Goal: Transaction & Acquisition: Purchase product/service

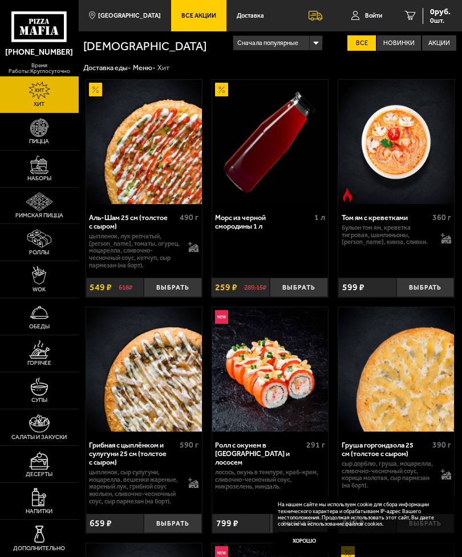
click at [240, 15] on span "Доставка" at bounding box center [250, 16] width 27 height 6
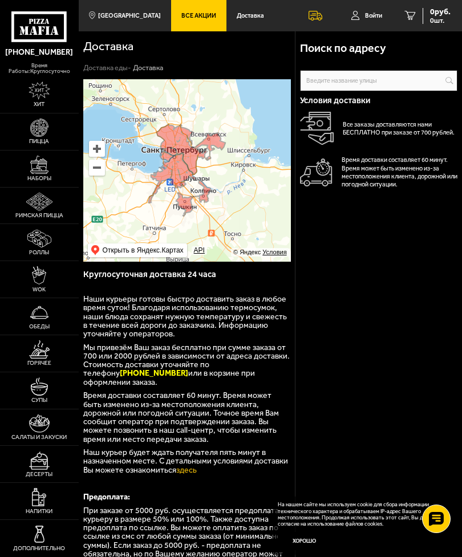
click at [35, 248] on img at bounding box center [38, 239] width 23 height 18
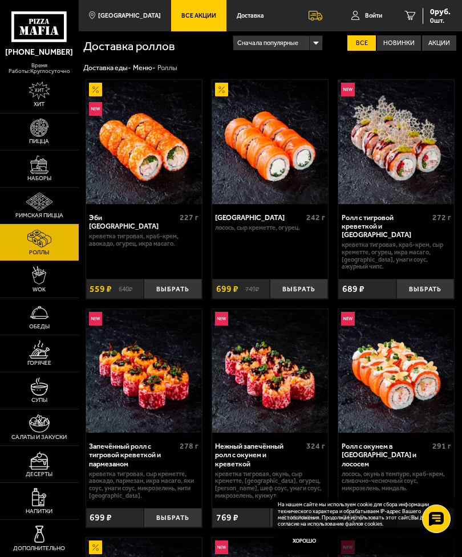
click at [291, 279] on button "Выбрать" at bounding box center [299, 289] width 58 height 20
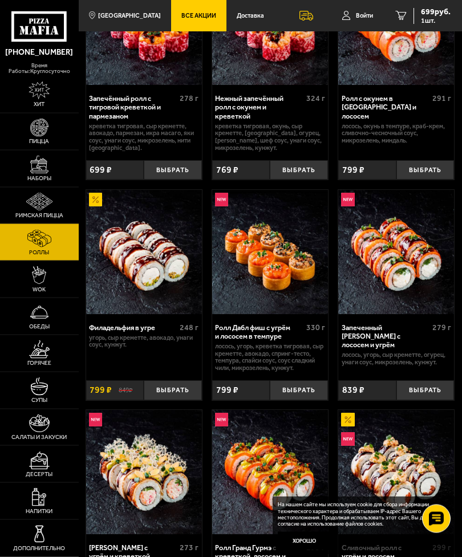
scroll to position [349, 0]
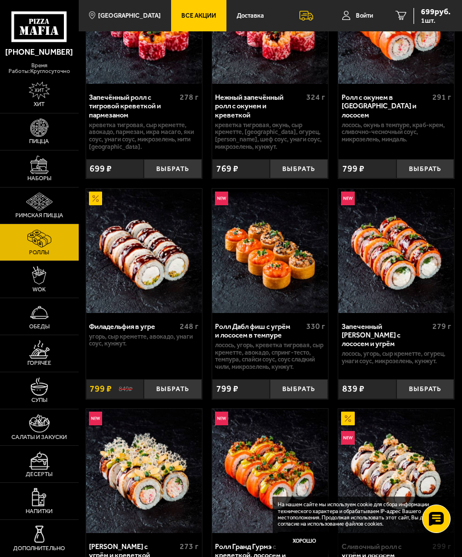
click at [163, 379] on button "Выбрать" at bounding box center [173, 389] width 58 height 20
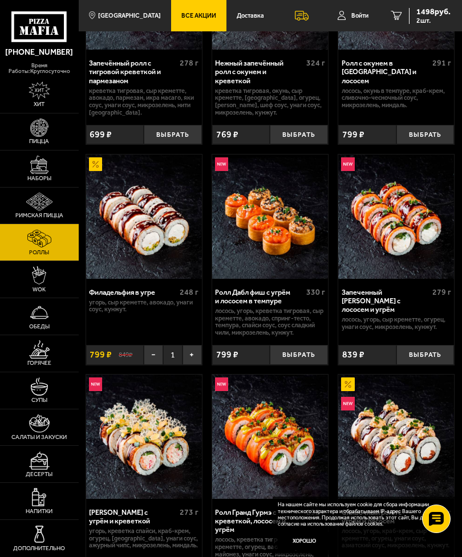
scroll to position [382, 0]
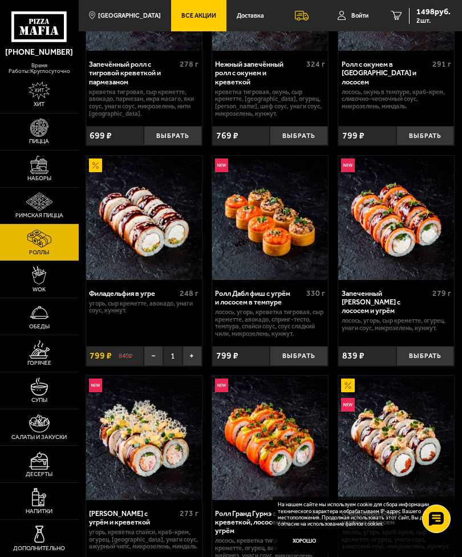
click at [421, 17] on span "2 шт." at bounding box center [433, 20] width 34 height 7
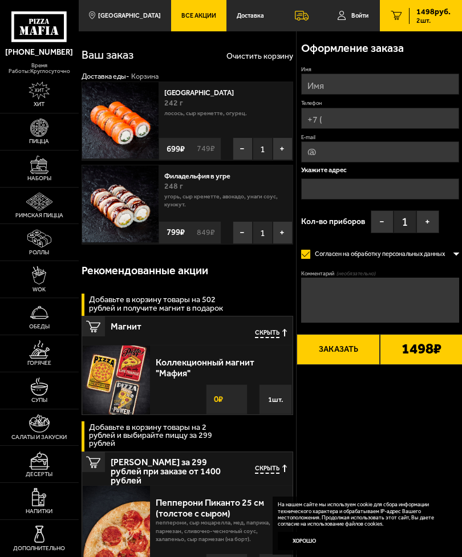
click at [332, 82] on input "Имя" at bounding box center [380, 84] width 158 height 21
type input "[PERSON_NAME]"
click at [353, 120] on input "Телефон" at bounding box center [380, 118] width 158 height 21
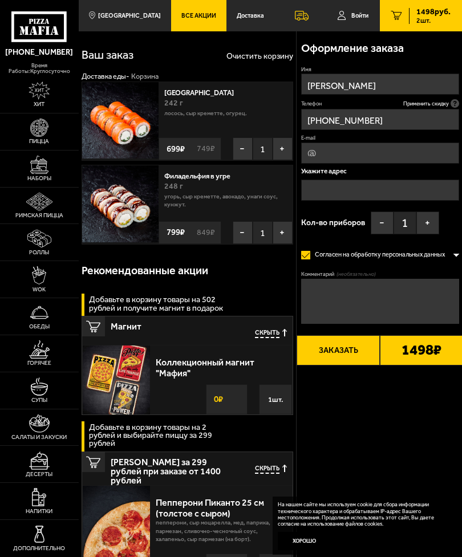
type input "[PHONE_NUMBER]"
click at [343, 196] on input "text" at bounding box center [380, 190] width 158 height 21
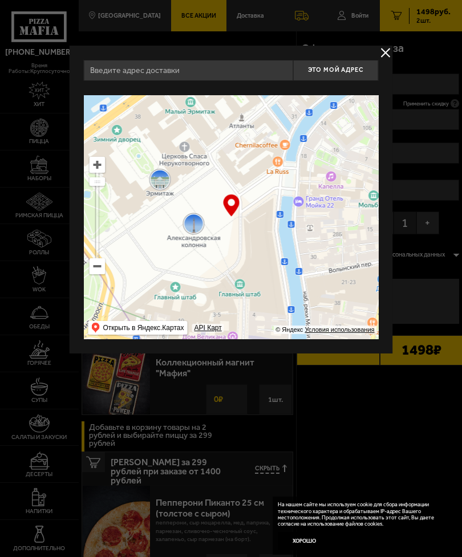
click at [392, 52] on button "delivery type" at bounding box center [386, 53] width 14 height 14
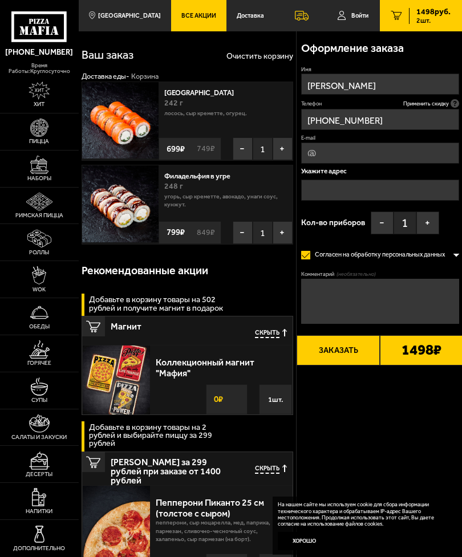
click at [372, 190] on input "text" at bounding box center [380, 190] width 158 height 21
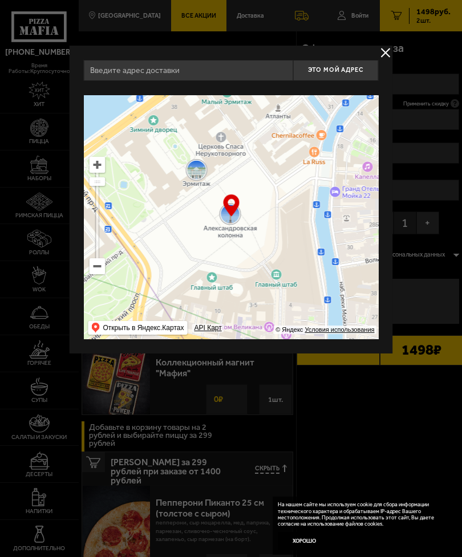
click at [205, 72] on input "text" at bounding box center [188, 70] width 209 height 21
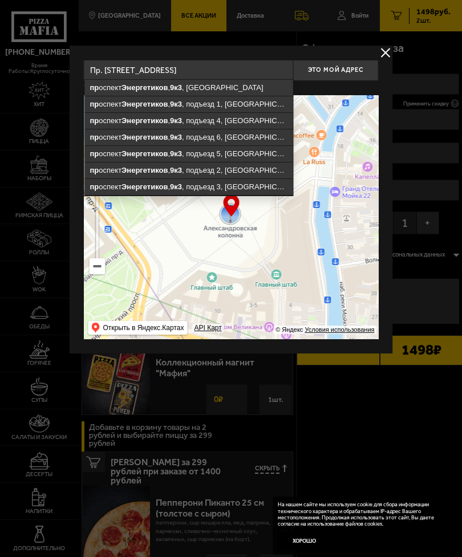
type input "[STREET_ADDRESS]"
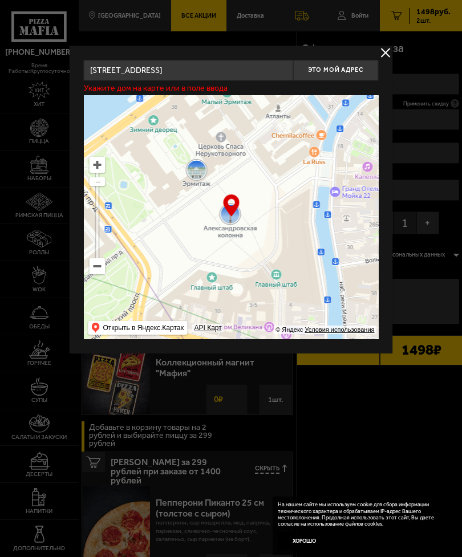
type input "[STREET_ADDRESS]"
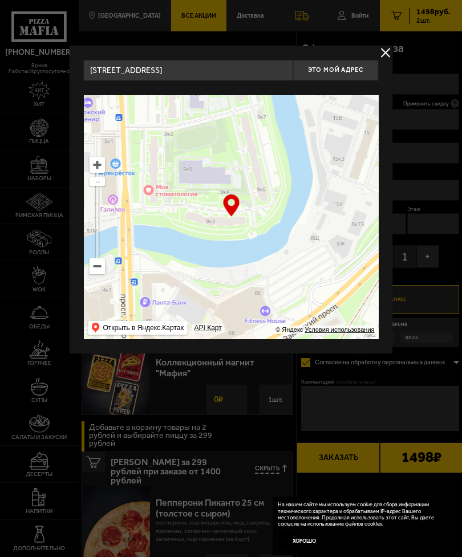
click at [335, 68] on span "Это мой адрес" at bounding box center [335, 69] width 55 height 7
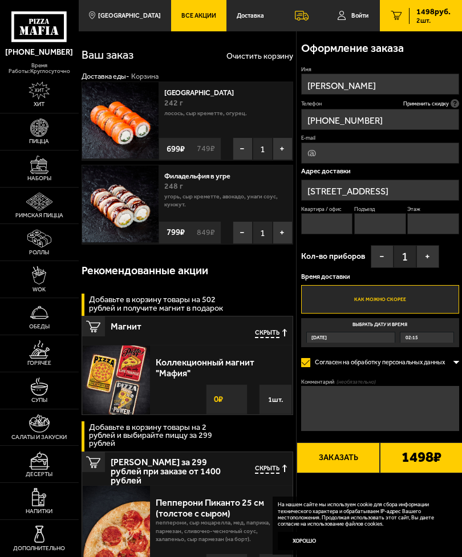
click at [331, 221] on input "Квартира / офис" at bounding box center [327, 223] width 52 height 21
type input "531"
click at [381, 221] on input "Подъезд" at bounding box center [380, 223] width 52 height 21
type input "5"
click at [436, 222] on input "Этаж" at bounding box center [433, 223] width 52 height 21
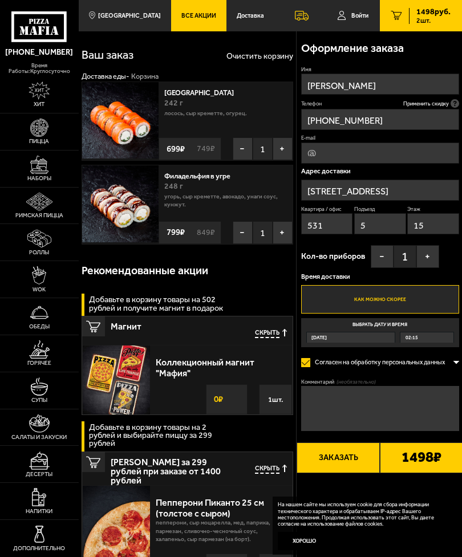
type input "15"
click at [424, 254] on button "+" at bounding box center [427, 256] width 23 height 23
click at [340, 322] on label "Выбрать дату и время [DATE] 02:15" at bounding box center [380, 332] width 158 height 29
click at [0, 0] on input "Выбрать дату и время [DATE] 02:15" at bounding box center [0, 0] width 0 height 0
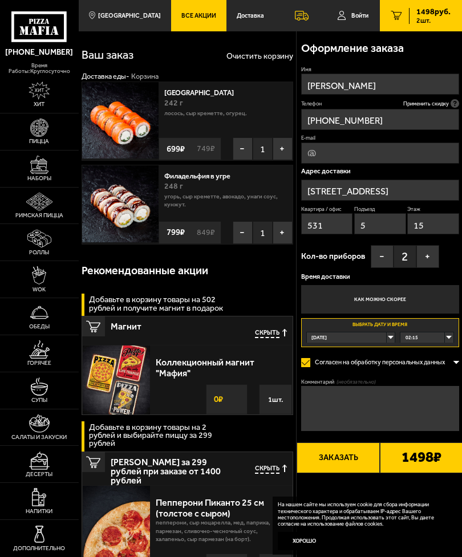
click at [342, 298] on label "Как можно скорее" at bounding box center [380, 299] width 158 height 29
click at [0, 0] on input "Как можно скорее" at bounding box center [0, 0] width 0 height 0
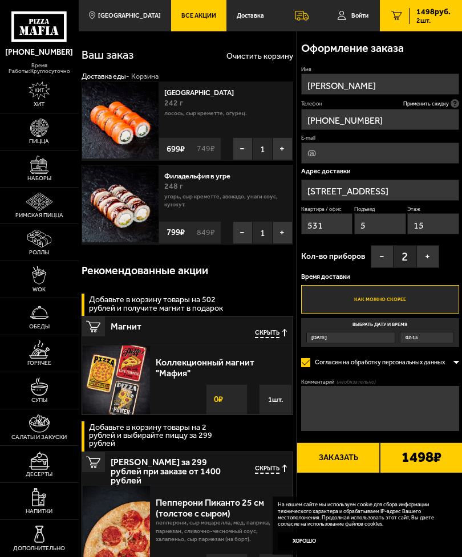
click at [414, 332] on span "02:15" at bounding box center [411, 337] width 13 height 10
click at [0, 0] on input "Выбрать дату и время [DATE] 02:15" at bounding box center [0, 0] width 0 height 0
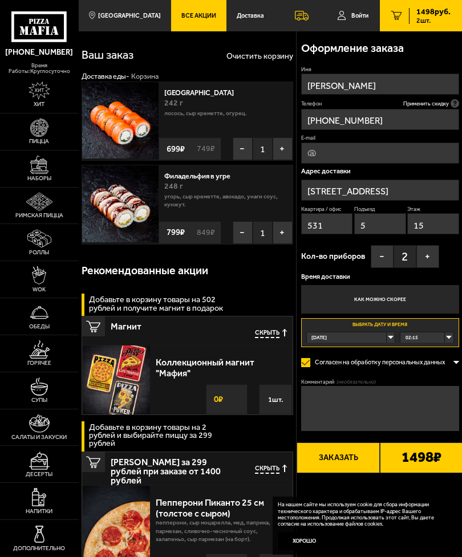
click at [444, 335] on div "02:15" at bounding box center [426, 337] width 52 height 10
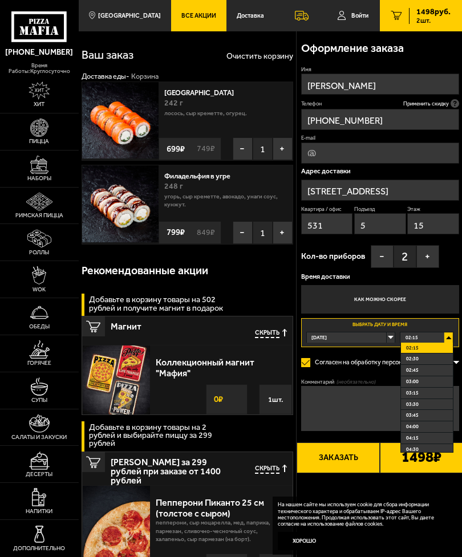
click at [335, 292] on label "Как можно скорее" at bounding box center [380, 299] width 158 height 29
click at [0, 0] on input "Как можно скорее" at bounding box center [0, 0] width 0 height 0
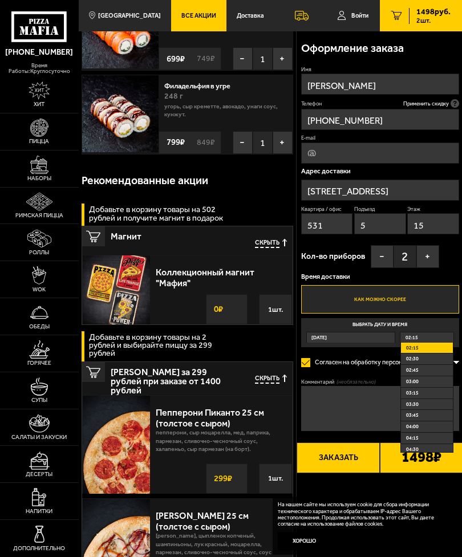
scroll to position [91, 0]
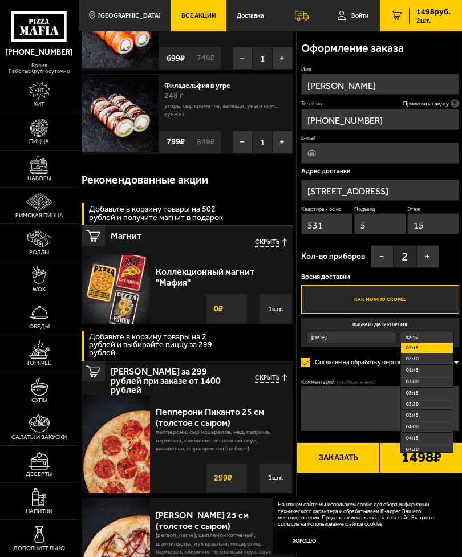
click at [38, 470] on img at bounding box center [39, 461] width 21 height 18
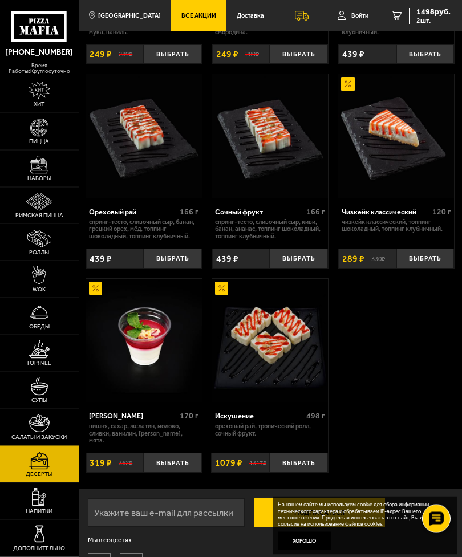
scroll to position [423, 0]
click at [163, 453] on button "Выбрать" at bounding box center [173, 463] width 58 height 20
click at [190, 453] on button "+" at bounding box center [191, 463] width 19 height 20
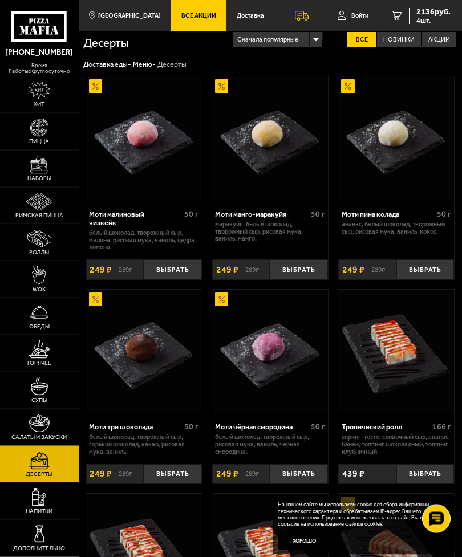
scroll to position [0, 0]
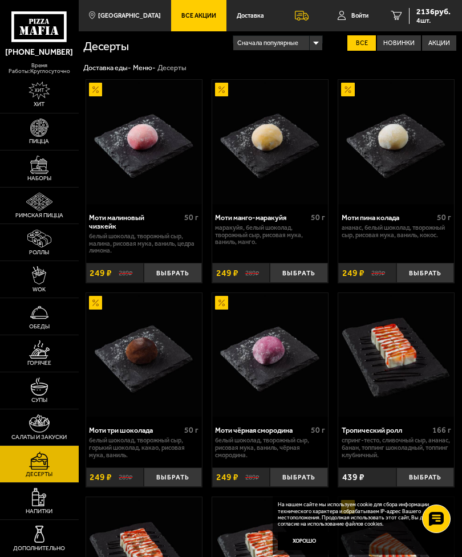
click at [422, 13] on span "2136 руб." at bounding box center [433, 12] width 34 height 8
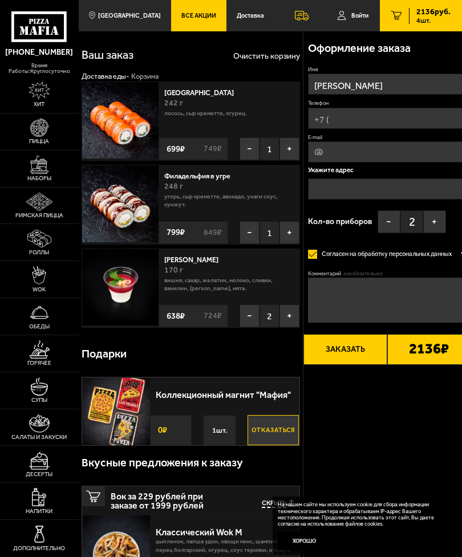
type input "[STREET_ADDRESS]"
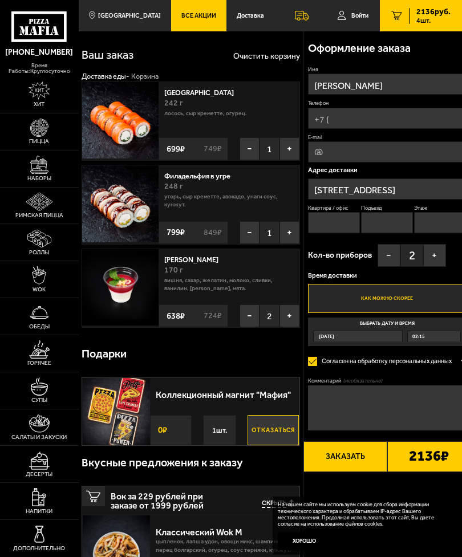
click at [367, 322] on label "Выбрать дату и время [DATE] 02:15" at bounding box center [387, 332] width 158 height 29
click at [0, 0] on input "Выбрать дату и время [DATE] 02:15" at bounding box center [0, 0] width 0 height 0
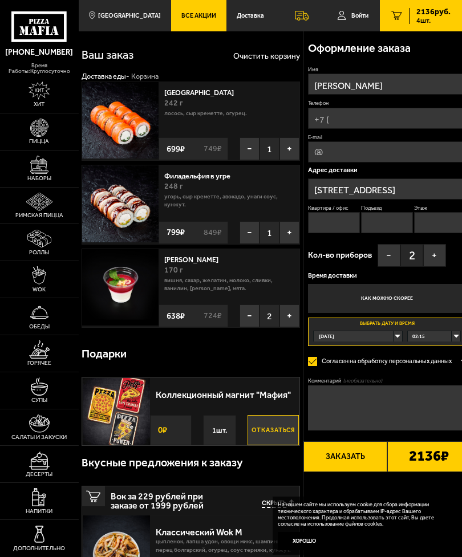
click at [299, 536] on button "Хорошо" at bounding box center [305, 541] width 54 height 18
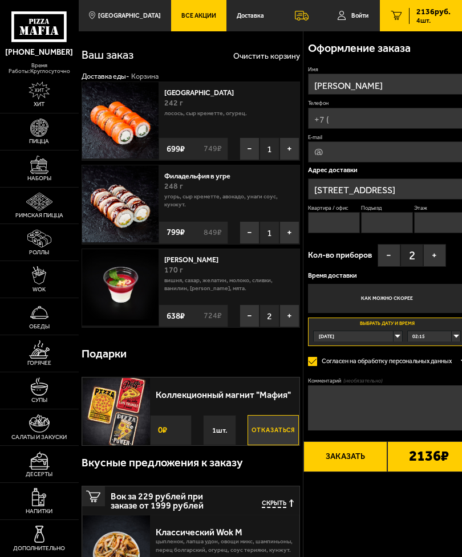
click at [337, 213] on input "Квартира / офис" at bounding box center [334, 222] width 52 height 21
type input "531"
click at [385, 213] on input "Подъезд" at bounding box center [387, 222] width 52 height 21
type input "5"
click at [437, 214] on input "Этаж" at bounding box center [440, 222] width 52 height 21
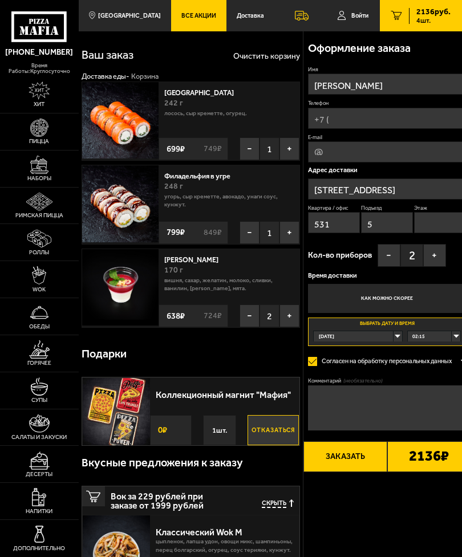
type input "[PERSON_NAME]"
type input "15"
click at [359, 290] on label "Как можно скорее" at bounding box center [387, 298] width 158 height 29
click at [0, 0] on input "Как можно скорее" at bounding box center [0, 0] width 0 height 0
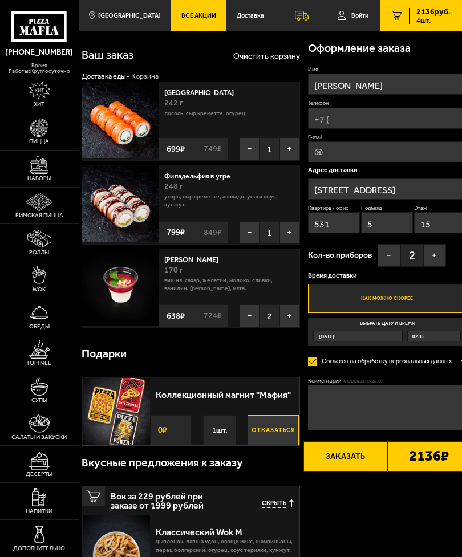
click at [259, 428] on button "Отказаться" at bounding box center [273, 430] width 51 height 30
click at [269, 500] on span "Скрыть" at bounding box center [274, 504] width 25 height 9
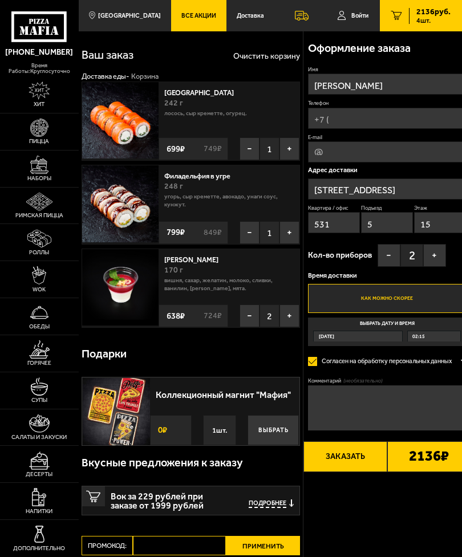
click at [349, 112] on input "Телефон" at bounding box center [387, 118] width 158 height 21
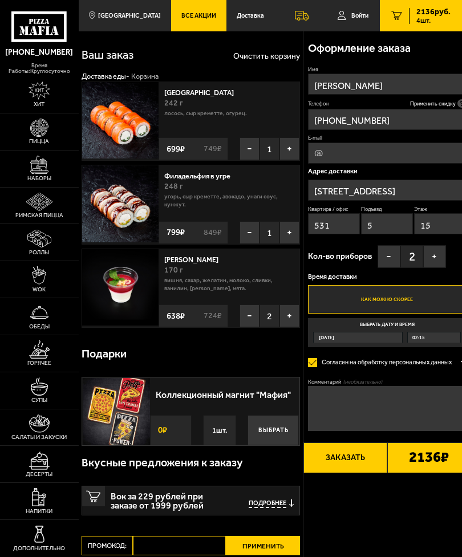
type input "[PHONE_NUMBER]"
click at [342, 455] on button "Заказать" at bounding box center [344, 458] width 83 height 31
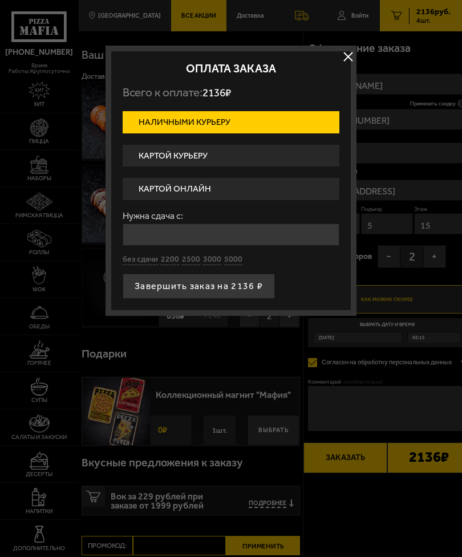
click at [140, 157] on label "Картой курьеру" at bounding box center [231, 156] width 217 height 22
click at [0, 0] on input "Картой курьеру" at bounding box center [0, 0] width 0 height 0
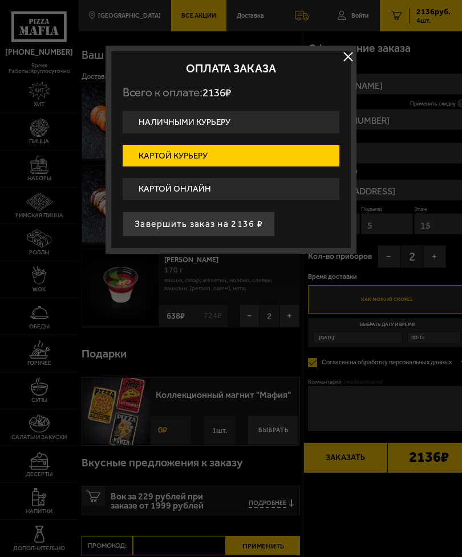
click at [143, 221] on button "Завершить заказ на 2136 ₽" at bounding box center [199, 224] width 152 height 25
